Goal: Obtain resource: Obtain resource

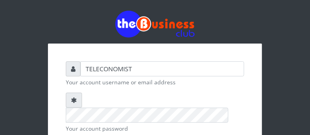
scroll to position [121, 0]
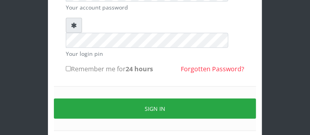
click at [67, 66] on input "Remember me for 24 hours" at bounding box center [68, 68] width 5 height 5
checkbox input "true"
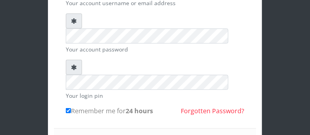
scroll to position [59, 0]
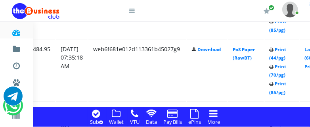
scroll to position [1599, 139]
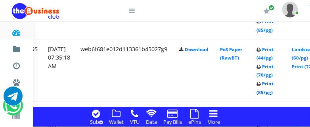
click at [274, 90] on link "Print (85/pg)" at bounding box center [265, 87] width 17 height 15
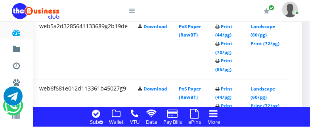
scroll to position [1557, 192]
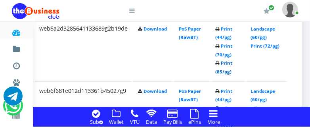
click at [224, 69] on link "Print (85/pg)" at bounding box center [223, 67] width 17 height 15
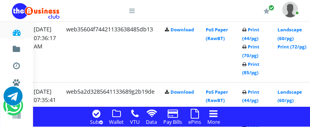
scroll to position [1473, 154]
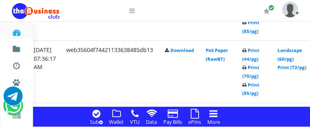
click at [179, 80] on td "Download" at bounding box center [180, 70] width 40 height 61
click at [296, 67] on link "Print (72/pg)" at bounding box center [292, 67] width 29 height 6
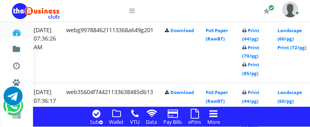
scroll to position [1411, 154]
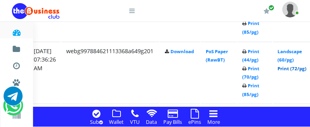
click at [294, 67] on link "Print (72/pg)" at bounding box center [292, 68] width 29 height 6
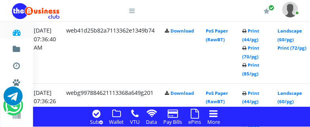
scroll to position [1348, 154]
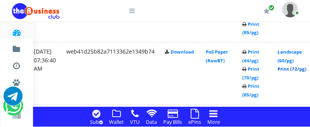
click at [295, 67] on link "Print (72/pg)" at bounding box center [292, 69] width 29 height 6
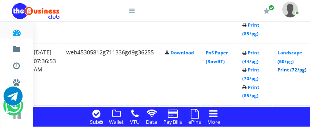
click at [295, 69] on link "Print (72/pg)" at bounding box center [292, 70] width 29 height 6
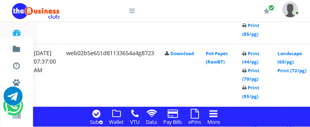
scroll to position [1201, 154]
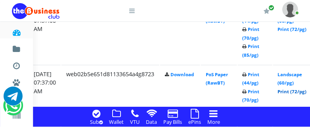
click at [294, 90] on link "Print (72/pg)" at bounding box center [292, 91] width 29 height 6
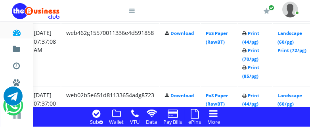
scroll to position [1139, 154]
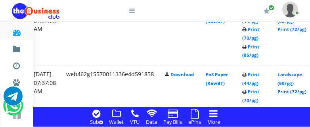
click at [295, 91] on link "Print (72/pg)" at bounding box center [292, 92] width 29 height 6
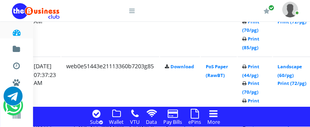
scroll to position [1076, 154]
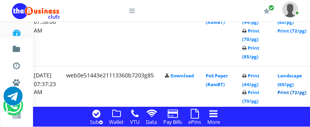
click at [293, 90] on link "Print (72/pg)" at bounding box center [292, 93] width 29 height 6
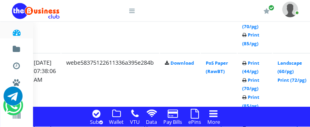
scroll to position [1013, 154]
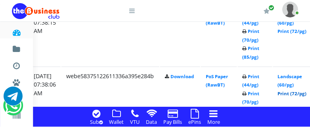
click at [296, 92] on link "Print (72/pg)" at bounding box center [292, 93] width 29 height 6
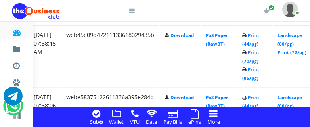
scroll to position [971, 154]
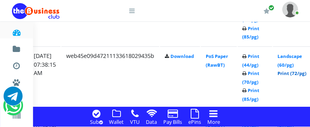
click at [295, 72] on link "Print (72/pg)" at bounding box center [292, 73] width 29 height 6
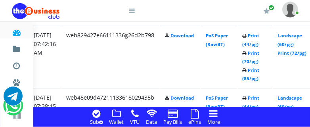
scroll to position [909, 154]
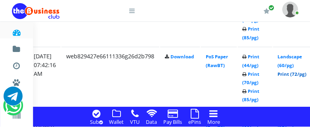
click at [294, 74] on link "Print (72/pg)" at bounding box center [292, 74] width 29 height 6
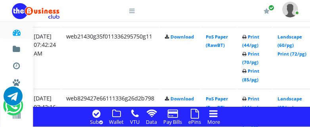
scroll to position [846, 154]
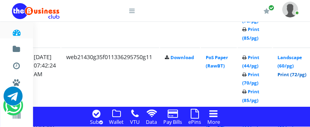
click at [295, 74] on link "Print (72/pg)" at bounding box center [292, 74] width 29 height 6
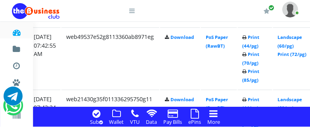
scroll to position [783, 154]
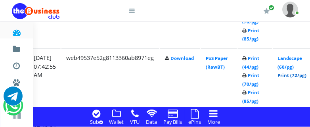
click at [298, 76] on link "Print (72/pg)" at bounding box center [292, 75] width 29 height 6
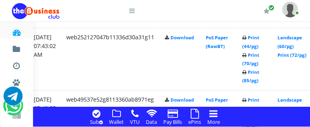
scroll to position [721, 154]
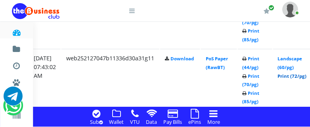
click at [296, 77] on link "Print (72/pg)" at bounding box center [292, 76] width 29 height 6
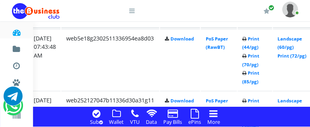
scroll to position [658, 154]
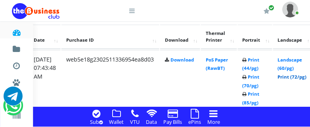
click at [297, 77] on link "Print (72/pg)" at bounding box center [292, 77] width 29 height 6
